Goal: Task Accomplishment & Management: Manage account settings

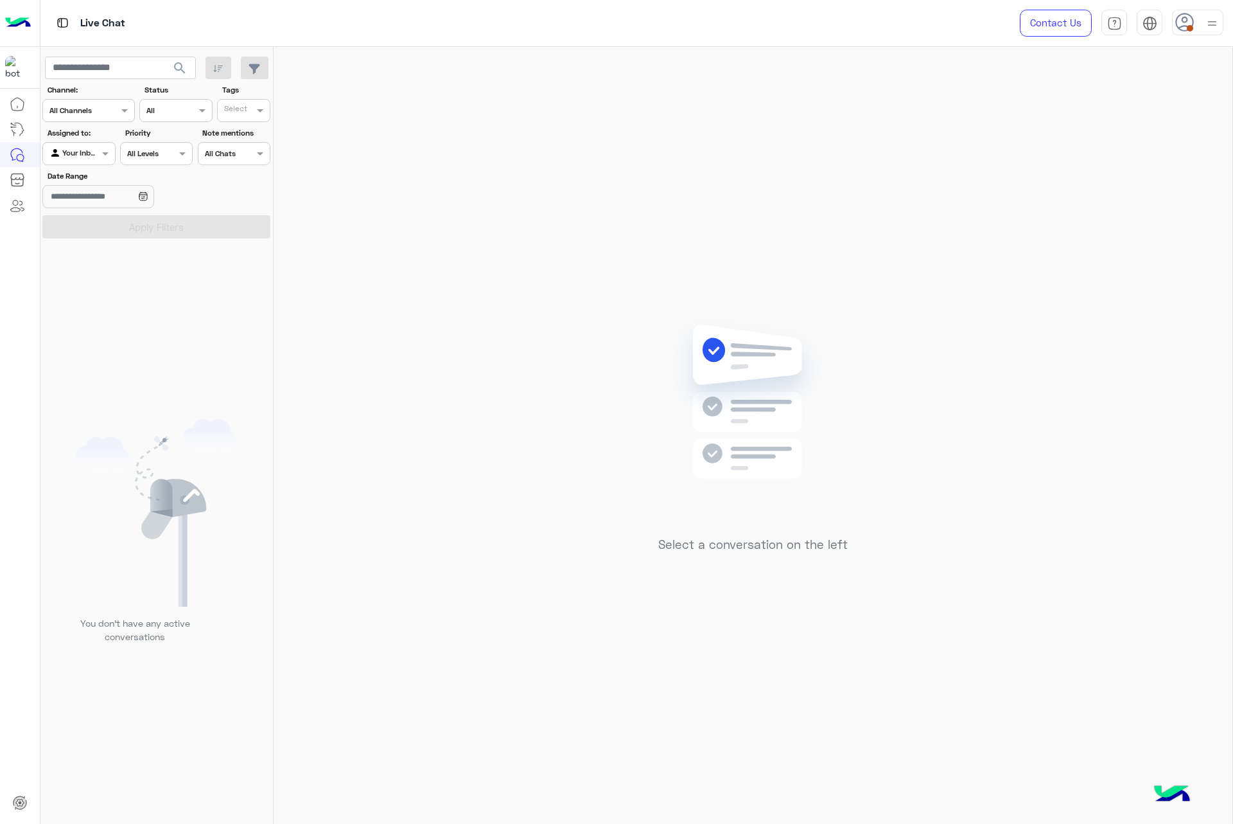
click at [1180, 31] on icon at bounding box center [1185, 22] width 19 height 19
click at [1135, 161] on label "Busy" at bounding box center [1144, 154] width 140 height 23
